Goal: Submit feedback/report problem: Submit feedback/report problem

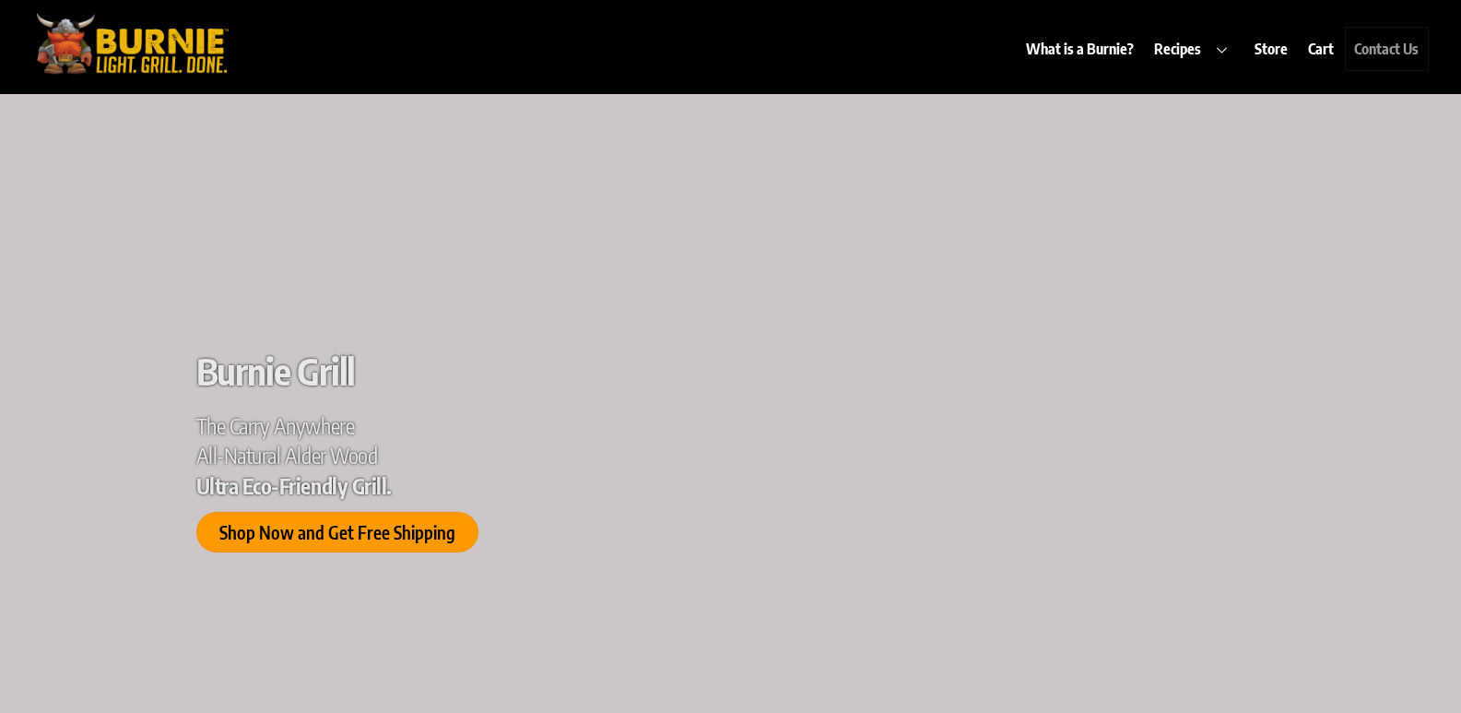
click at [1409, 49] on link "Contact Us" at bounding box center [1387, 49] width 82 height 42
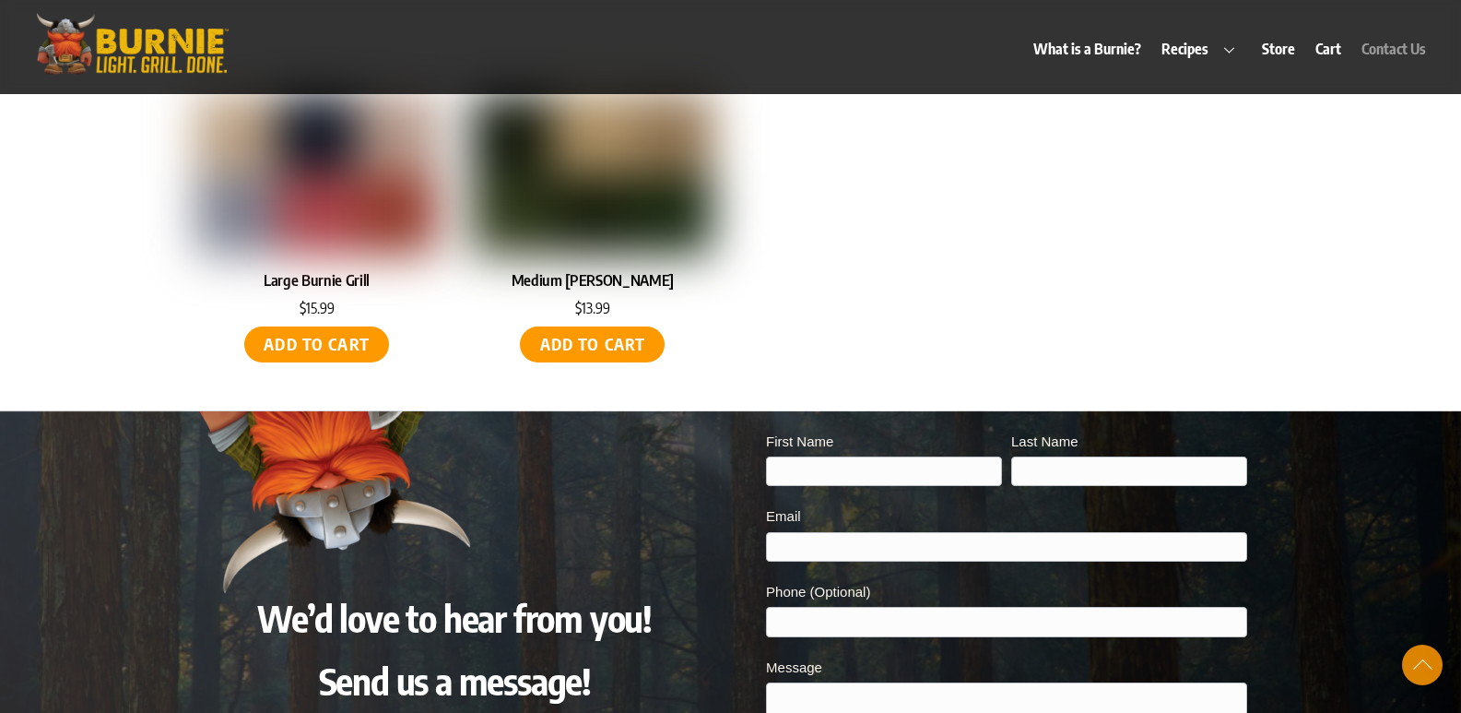
scroll to position [8781, 0]
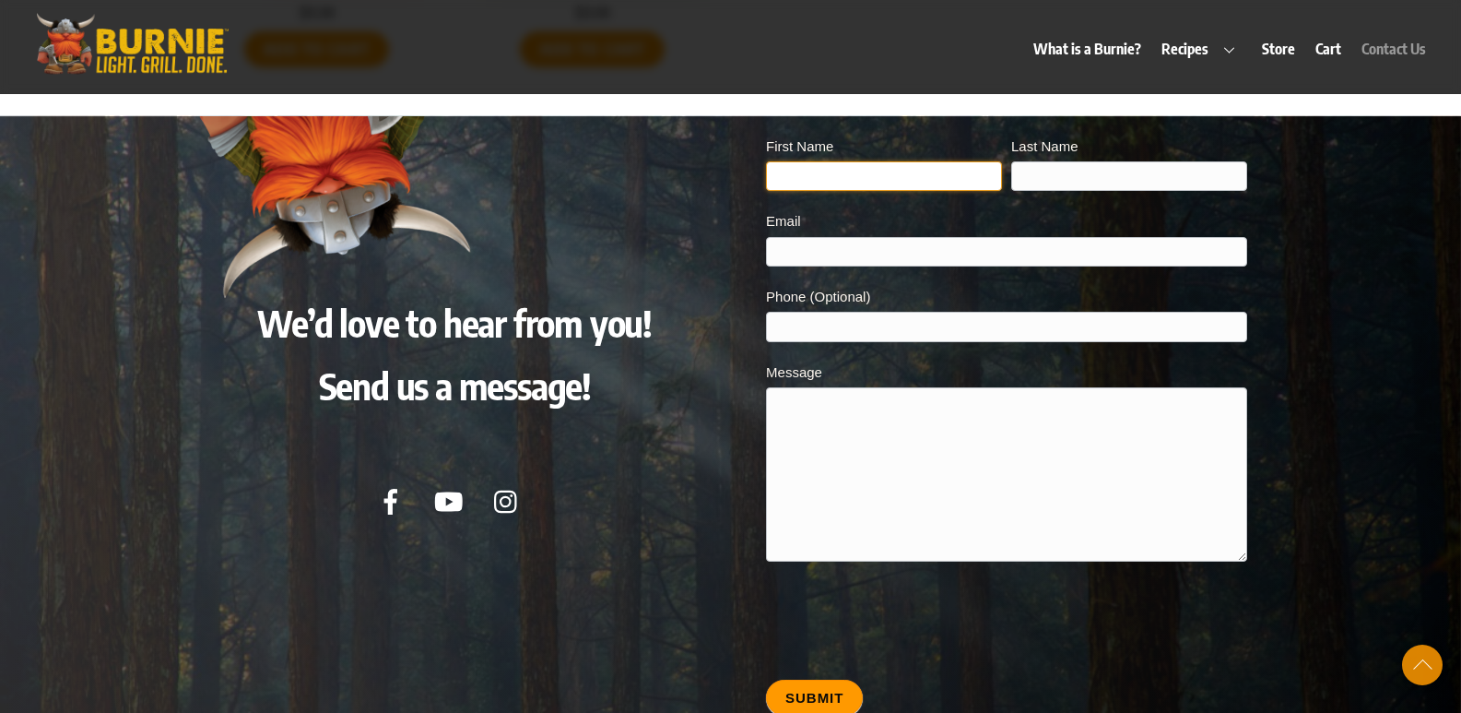
drag, startPoint x: 843, startPoint y: 155, endPoint x: 864, endPoint y: 168, distance: 24.0
click at [850, 161] on input "First Name" at bounding box center [884, 175] width 236 height 29
type input "[PERSON_NAME]"
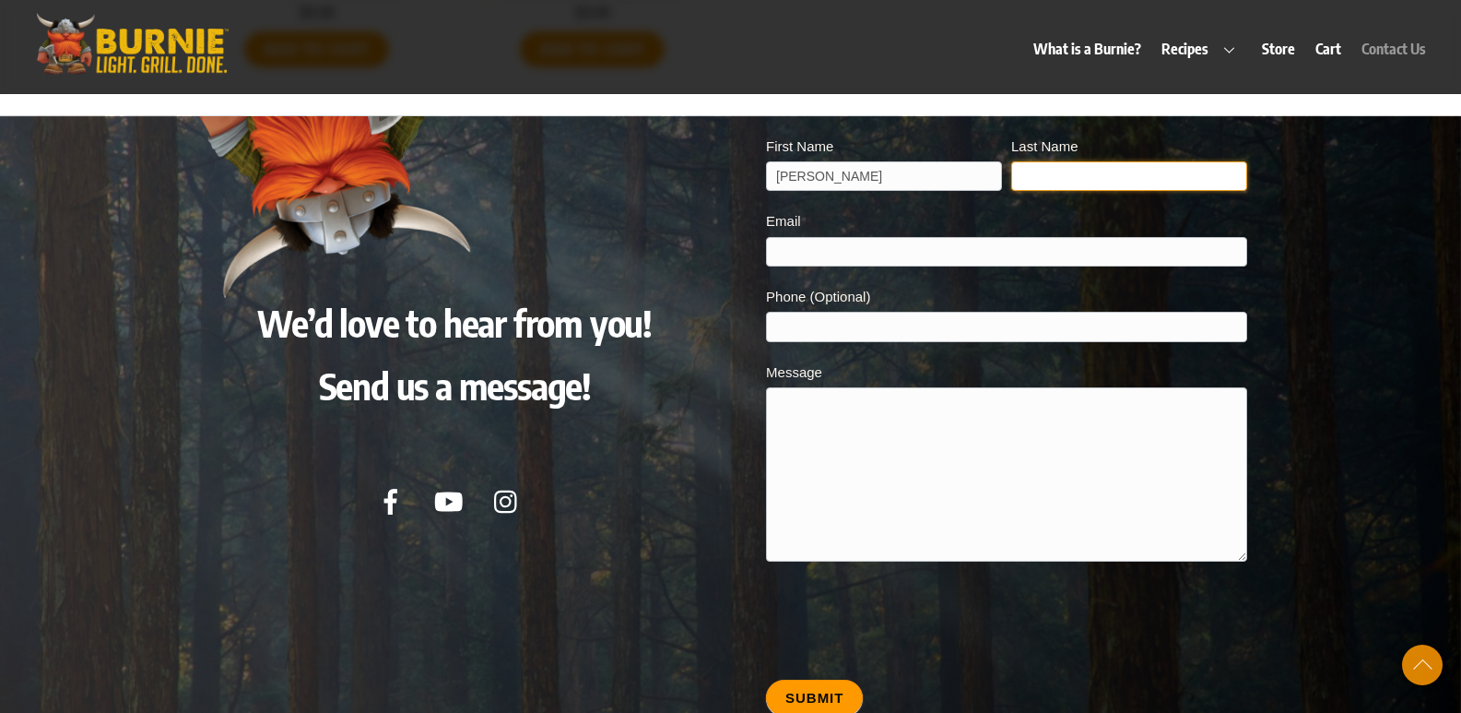
type input "[PERSON_NAME]"
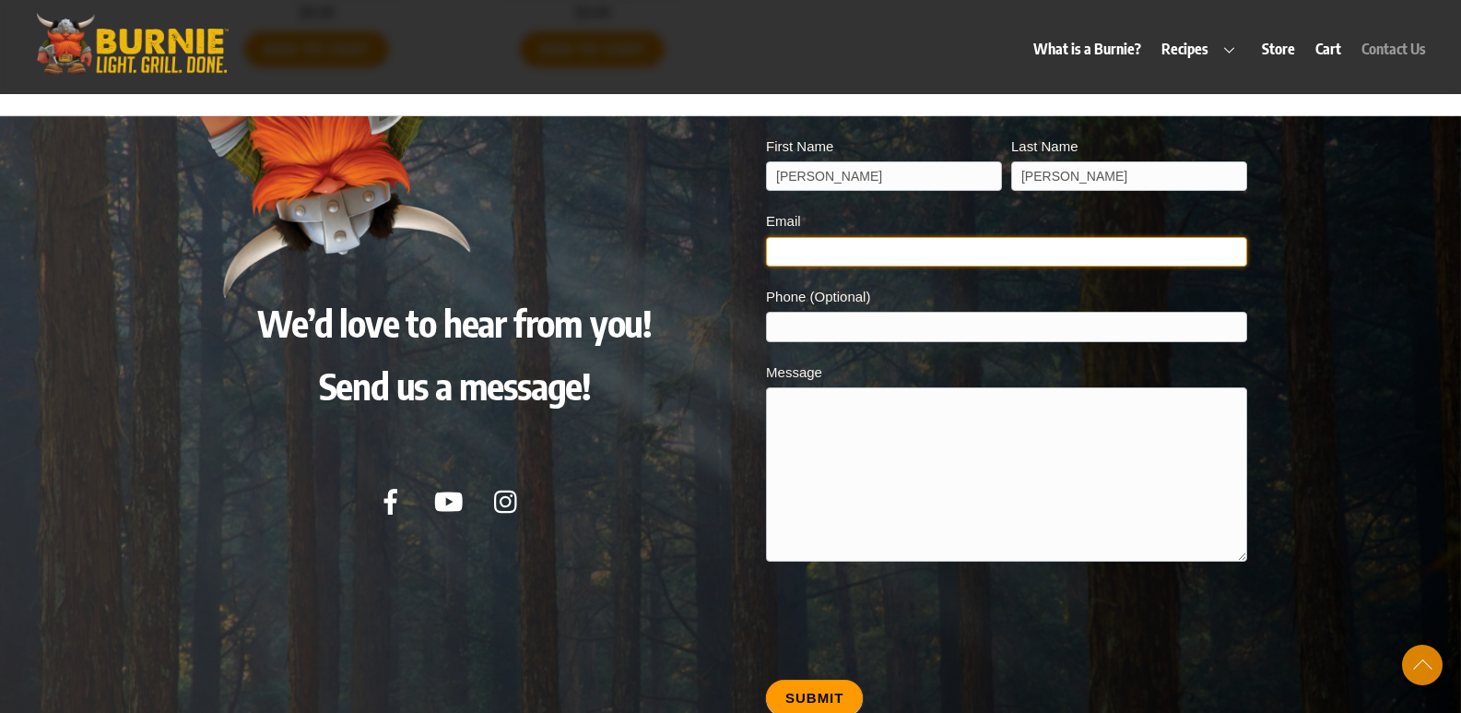
type input "[PERSON_NAME][EMAIL_ADDRESS][DOMAIN_NAME]"
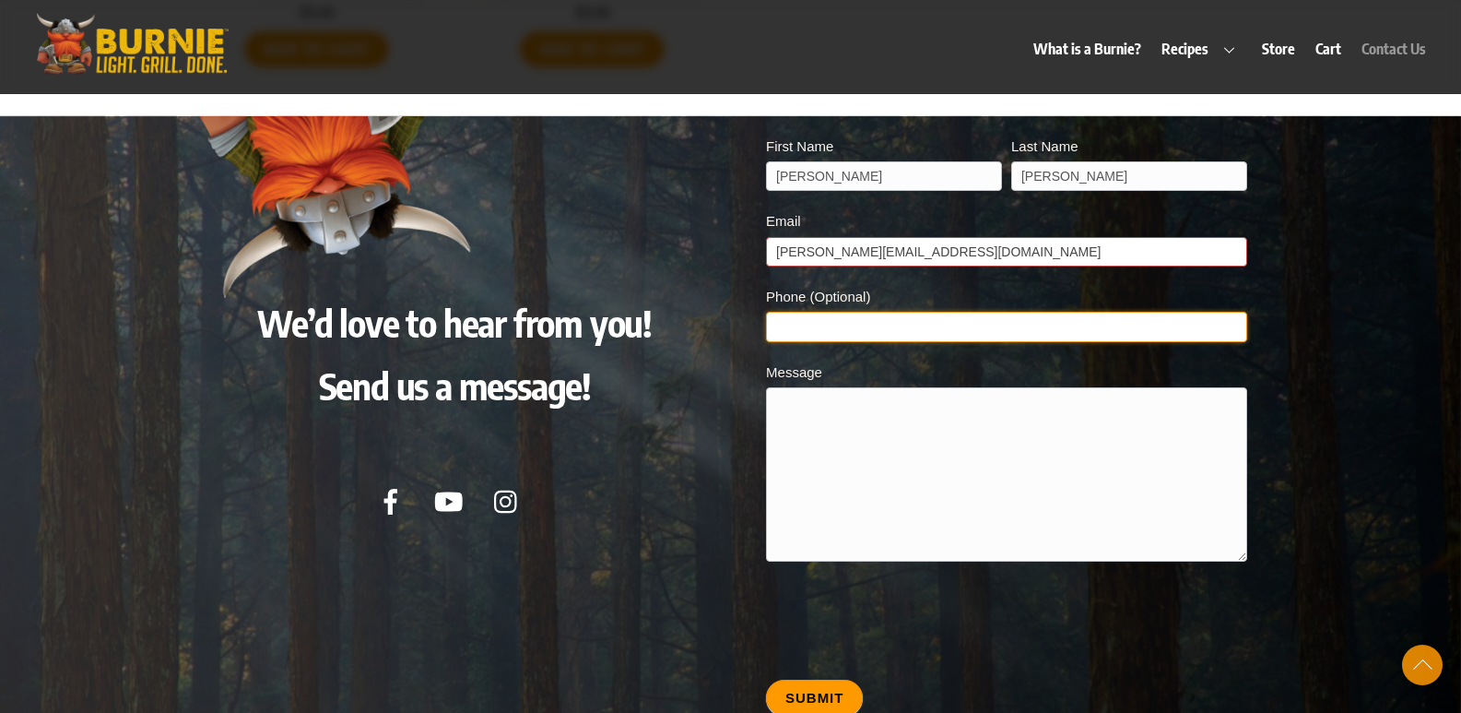
type input "9048750227"
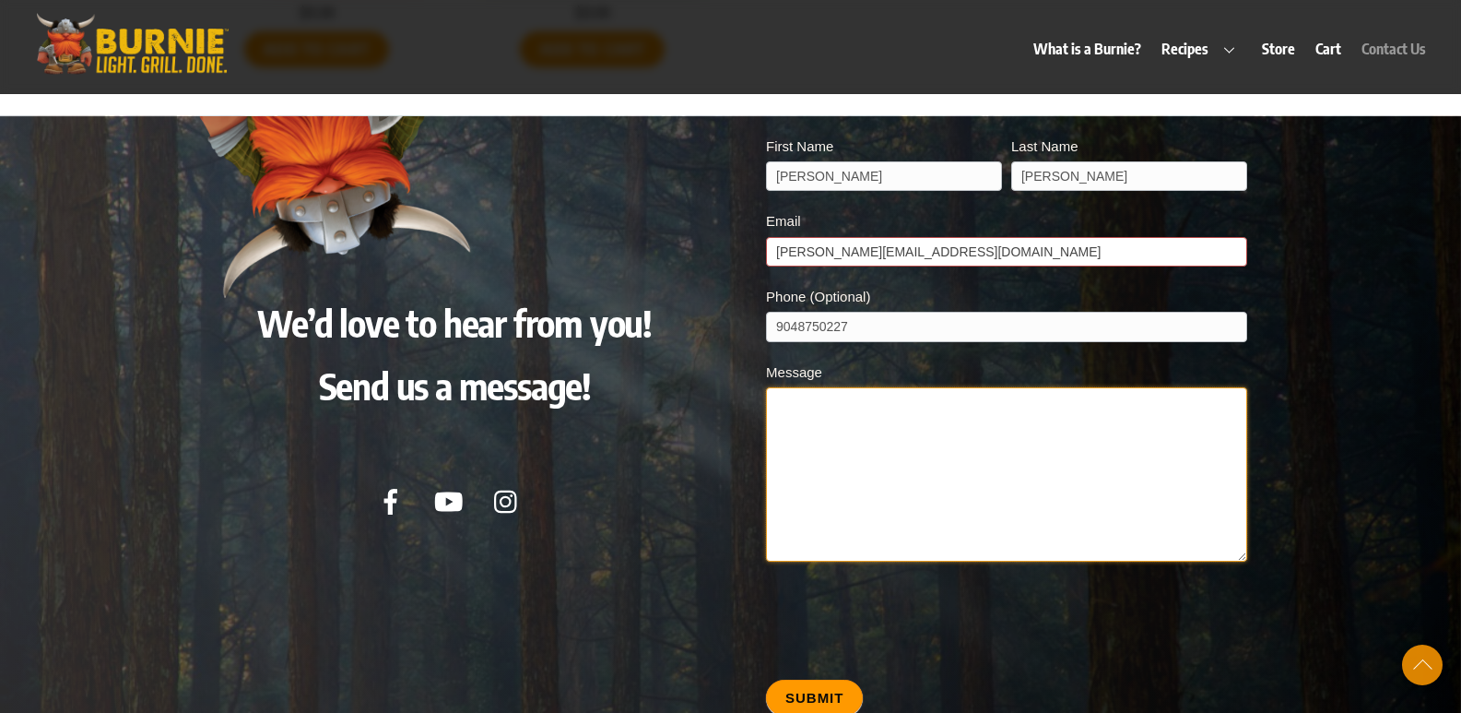
click at [837, 387] on textarea "Message" at bounding box center [1006, 474] width 480 height 174
paste textarea "I am local and would love an opportunity to provide you with a professional cle…"
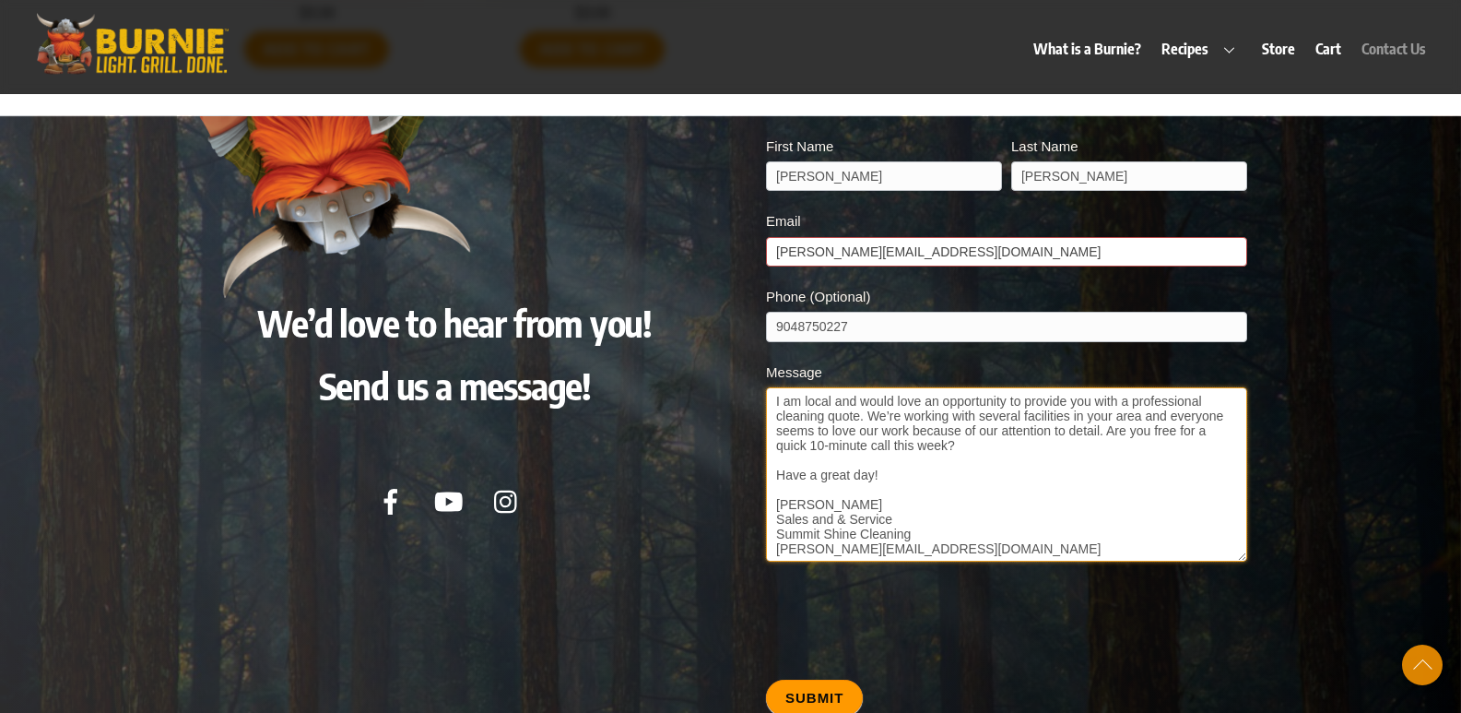
scroll to position [124, 0]
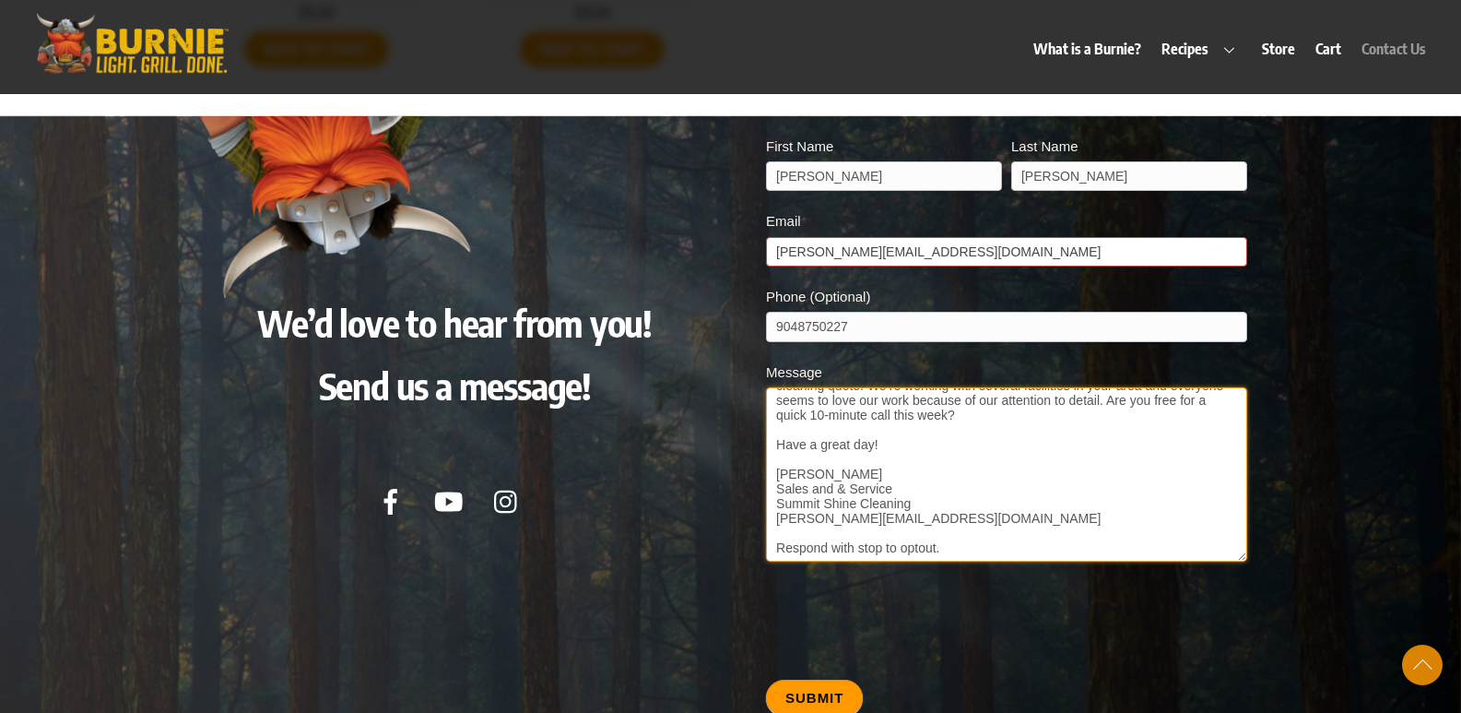
type textarea "I am local and would love an opportunity to provide you with a professional cle…"
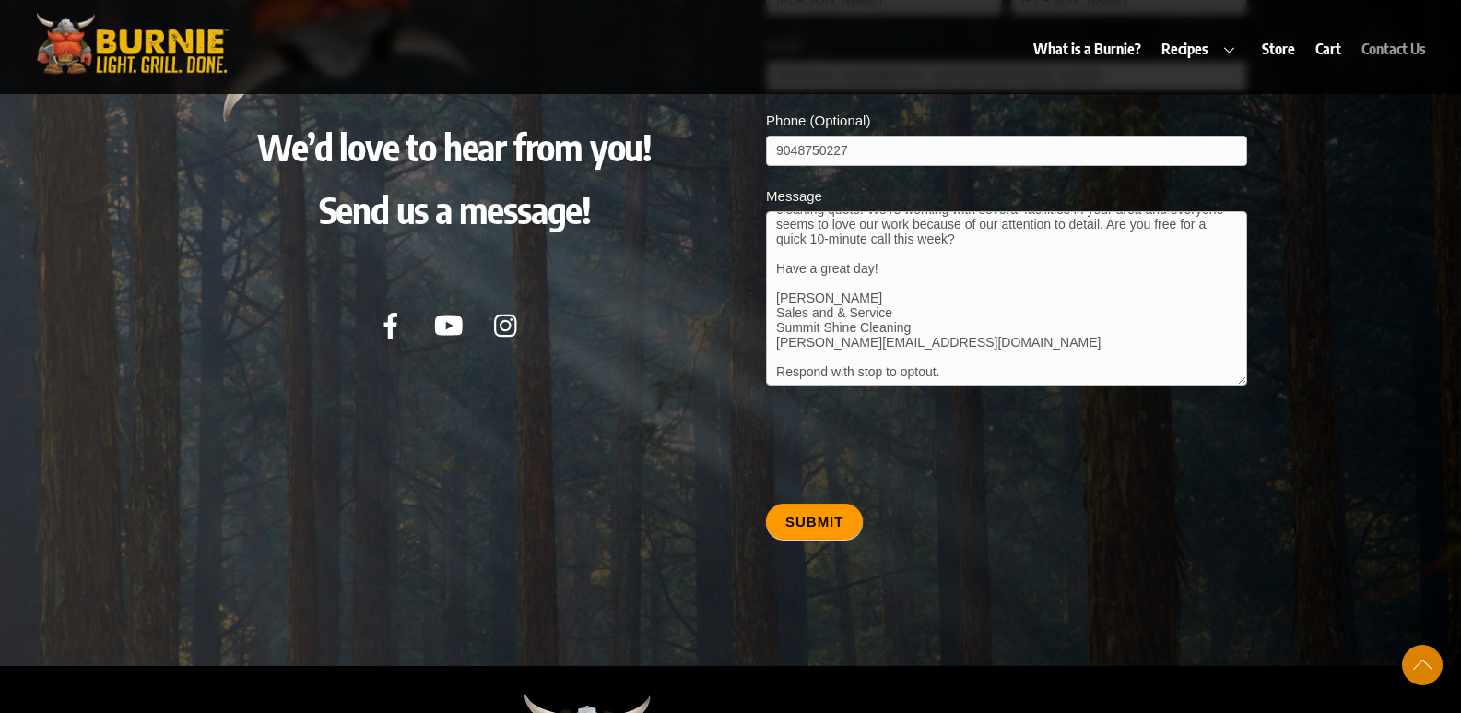
scroll to position [8966, 0]
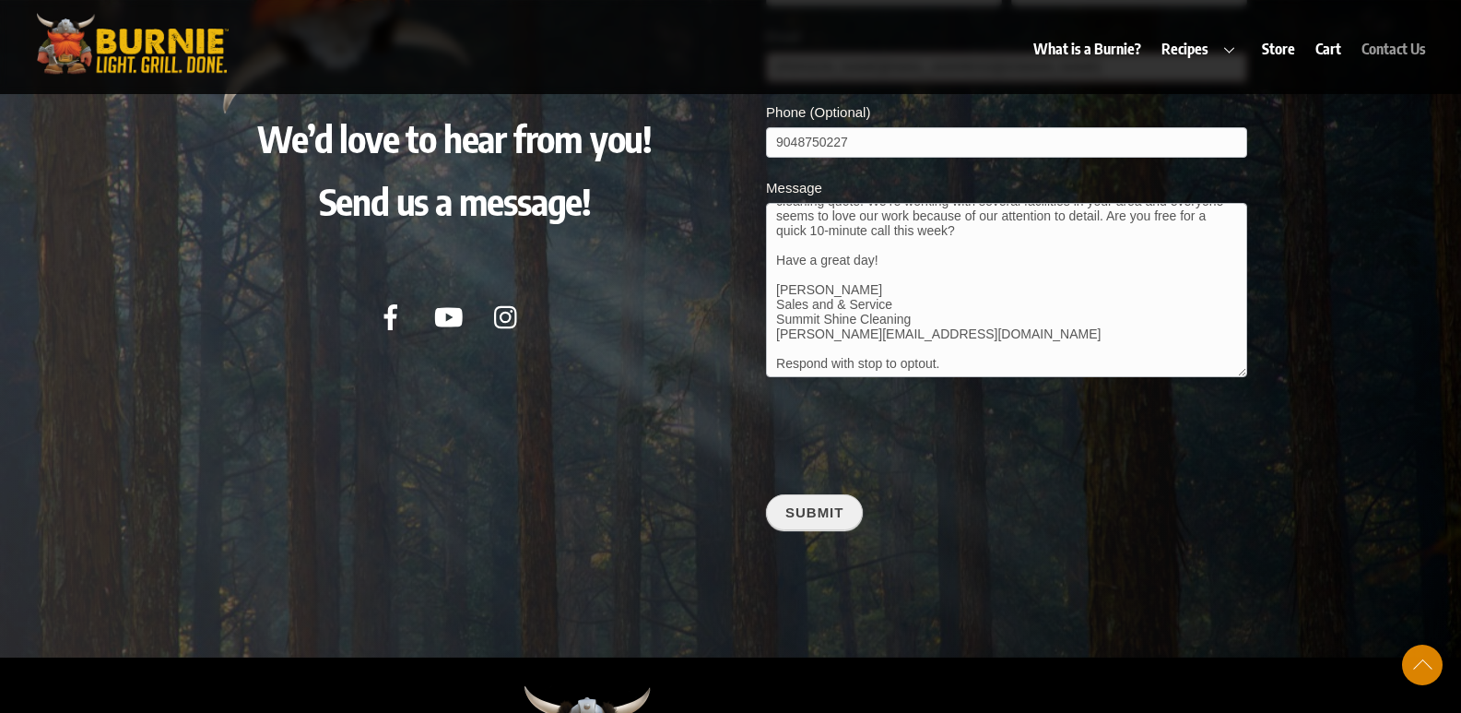
click at [811, 494] on button "Submit" at bounding box center [814, 512] width 97 height 36
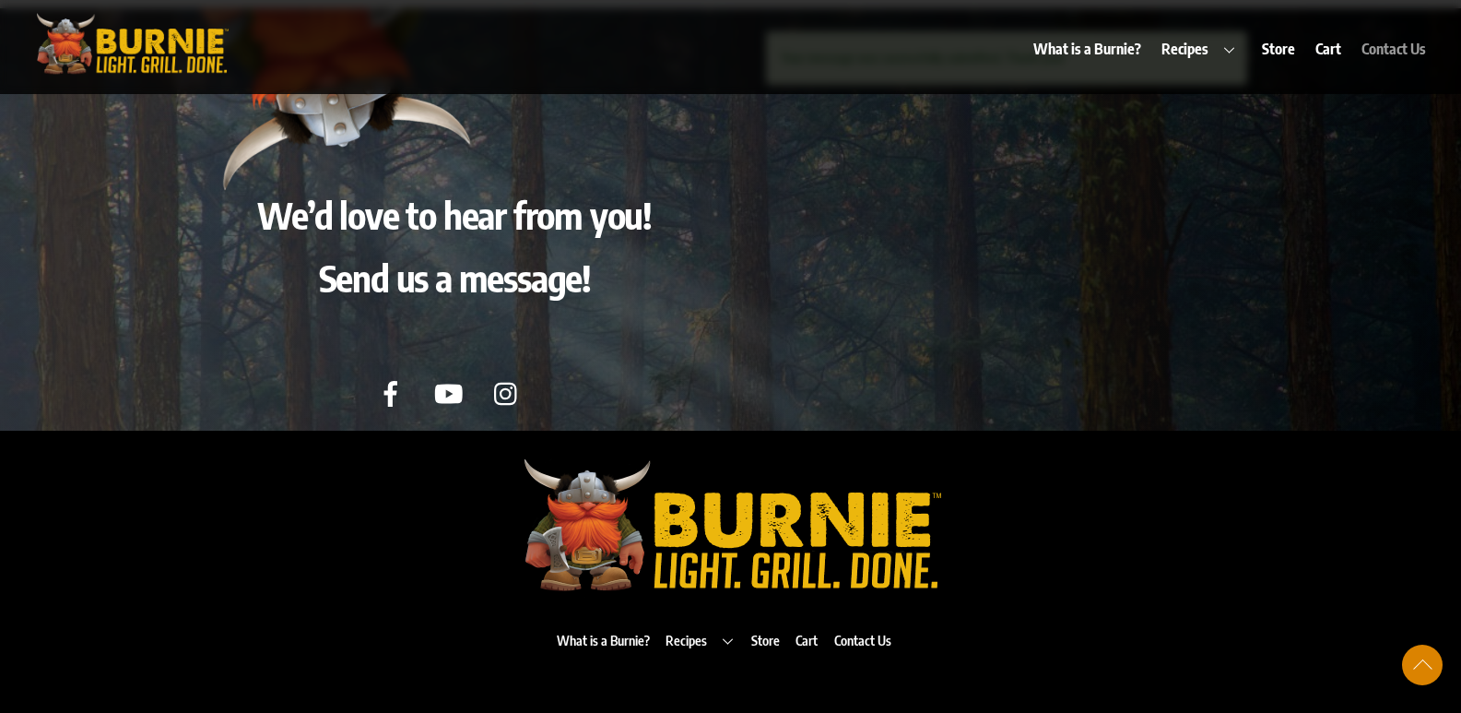
scroll to position [8859, 0]
